Goal: Task Accomplishment & Management: Complete application form

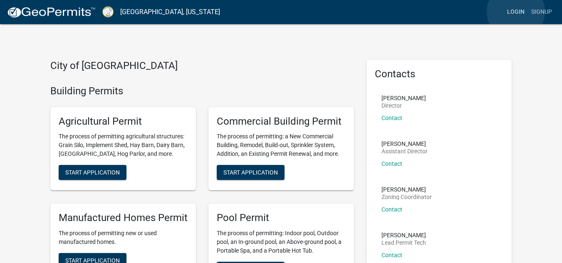
click at [516, 12] on link "Login" at bounding box center [516, 12] width 24 height 16
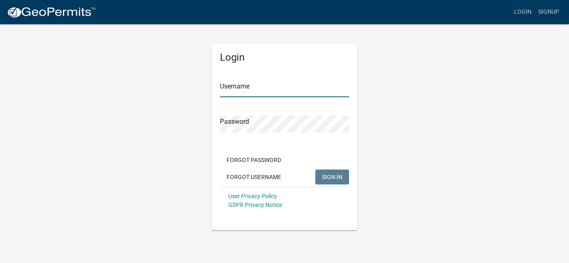
type input "LakeSinclairbl25"
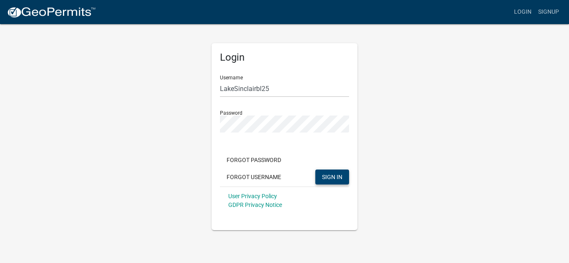
click at [326, 173] on button "SIGN IN" at bounding box center [332, 177] width 34 height 15
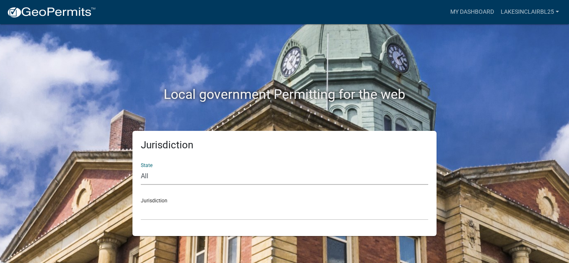
click at [179, 179] on select "All [US_STATE] [US_STATE] [US_STATE] [US_STATE] [US_STATE] [US_STATE] [US_STATE…" at bounding box center [284, 176] width 287 height 17
select select "[US_STATE]"
click at [141, 168] on select "All [US_STATE] [US_STATE] [US_STATE] [US_STATE] [US_STATE] [US_STATE] [US_STATE…" at bounding box center [284, 176] width 287 height 17
click at [166, 211] on select "[GEOGRAPHIC_DATA], [US_STATE][PERSON_NAME][GEOGRAPHIC_DATA], [US_STATE][PERSON_…" at bounding box center [284, 212] width 287 height 17
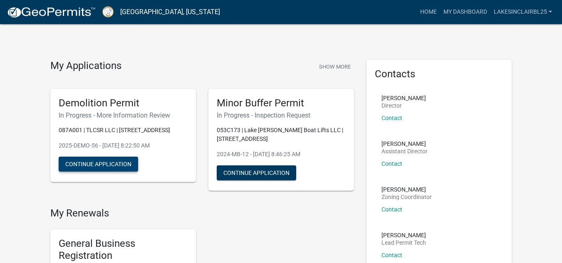
click at [114, 164] on button "Continue Application" at bounding box center [98, 164] width 79 height 15
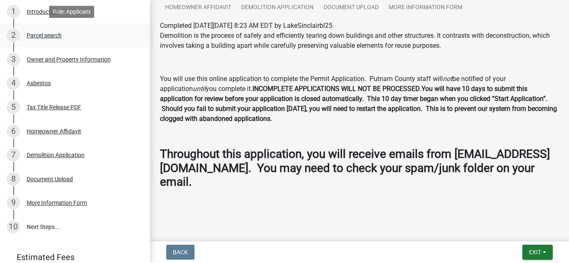
scroll to position [125, 0]
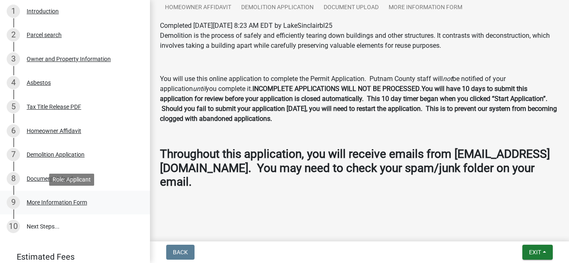
click at [60, 200] on div "More Information Form" at bounding box center [57, 203] width 60 height 6
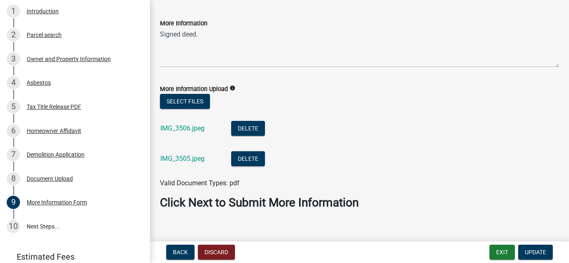
scroll to position [96, 0]
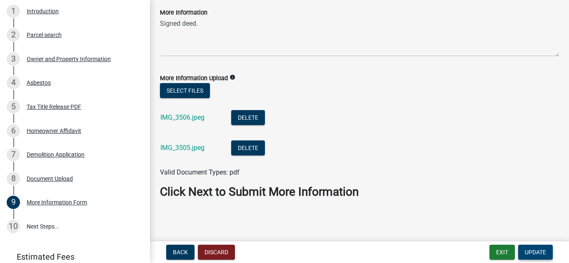
click at [540, 256] on span "Update" at bounding box center [534, 252] width 21 height 7
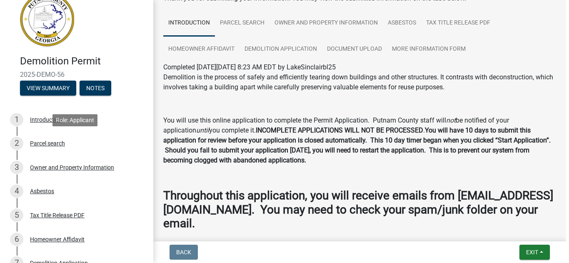
scroll to position [0, 0]
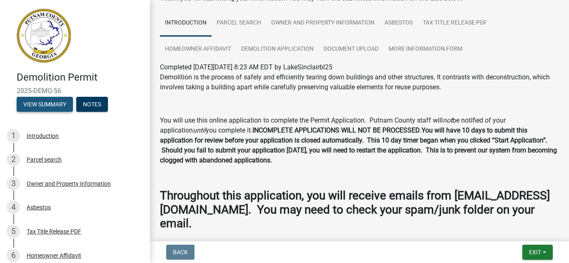
click at [61, 106] on button "View Summary" at bounding box center [45, 104] width 56 height 15
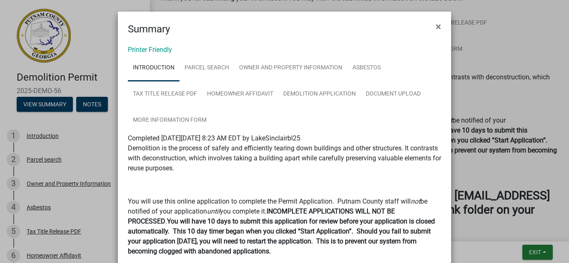
click at [98, 107] on ngb-modal-window "Summary × Printer Friendly Introduction Parcel search Owner and Property Inform…" at bounding box center [284, 131] width 569 height 263
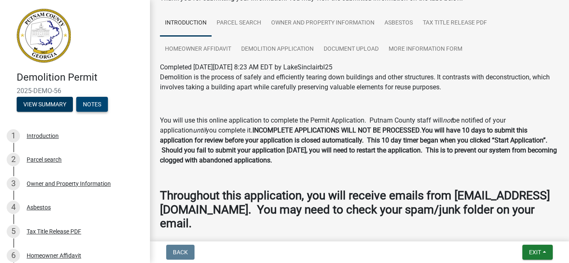
click at [98, 107] on button "Notes" at bounding box center [92, 104] width 32 height 15
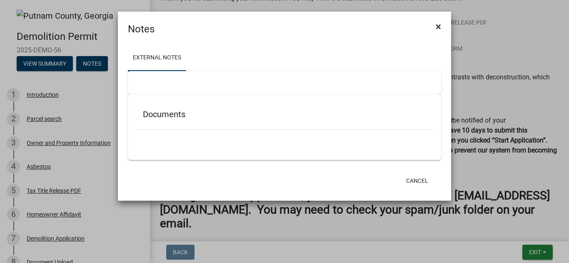
click at [435, 28] on button "×" at bounding box center [438, 26] width 19 height 23
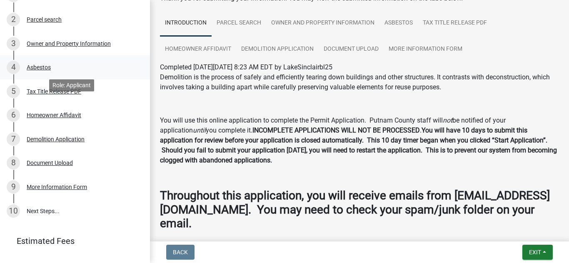
scroll to position [118, 0]
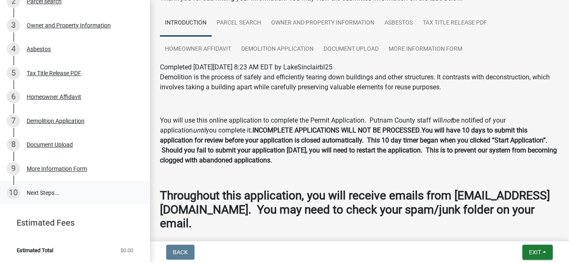
click at [65, 194] on link "10 Next Steps..." at bounding box center [75, 193] width 150 height 24
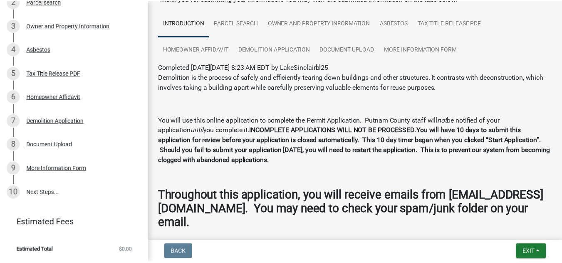
scroll to position [0, 0]
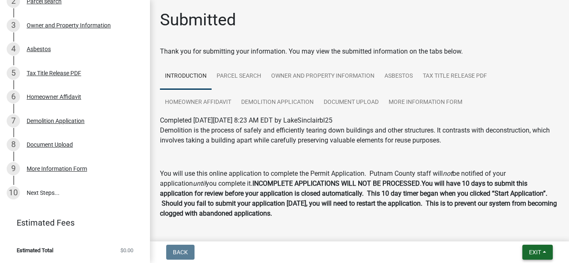
click at [544, 249] on button "Exit" at bounding box center [537, 252] width 30 height 15
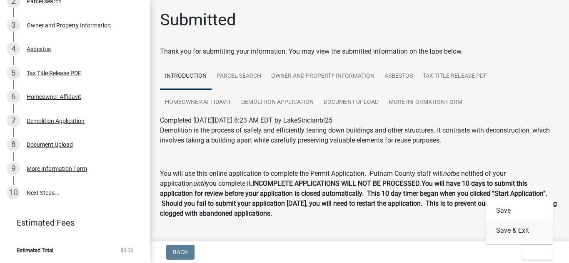
click at [510, 233] on button "Save & Exit" at bounding box center [519, 231] width 67 height 20
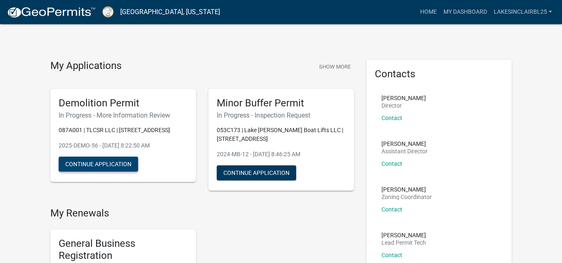
click at [114, 161] on button "Continue Application" at bounding box center [98, 164] width 79 height 15
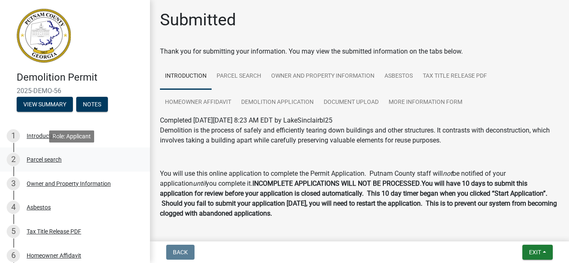
click at [52, 157] on div "Parcel search" at bounding box center [44, 160] width 35 height 6
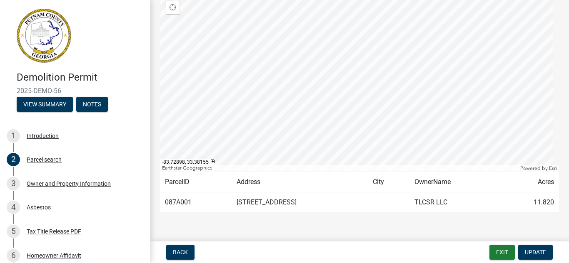
scroll to position [89, 0]
